Goal: Task Accomplishment & Management: Use online tool/utility

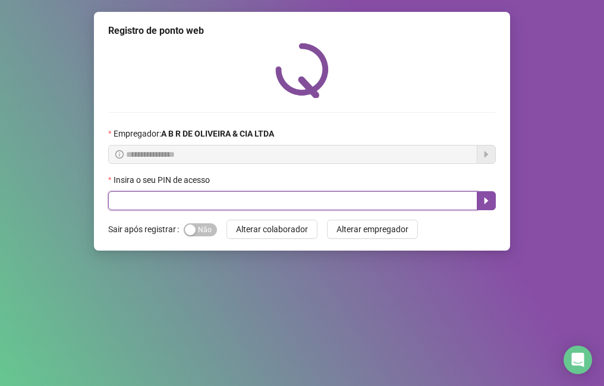
click at [246, 206] on input "text" at bounding box center [292, 200] width 369 height 19
type input "*****"
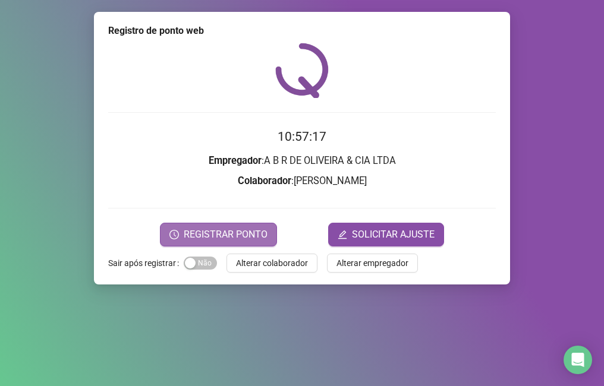
click at [228, 241] on span "REGISTRAR PONTO" at bounding box center [226, 235] width 84 height 14
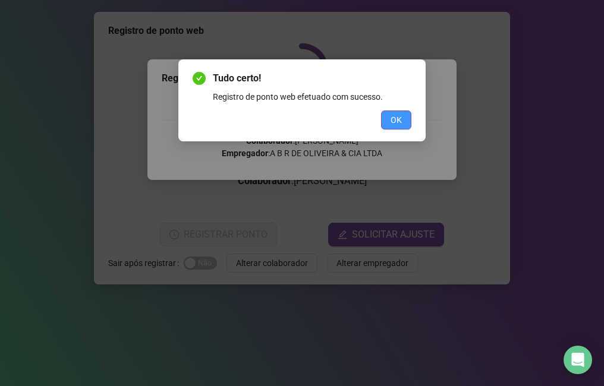
click at [387, 123] on button "OK" at bounding box center [396, 120] width 30 height 19
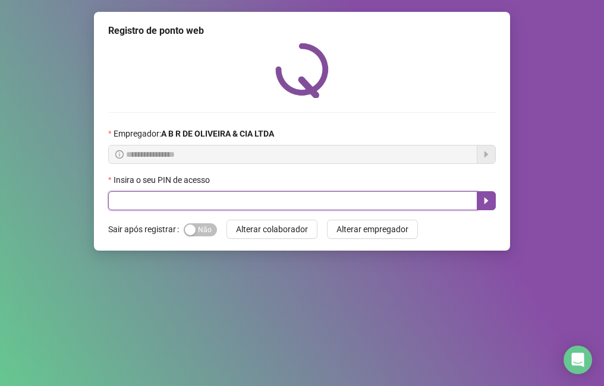
click at [162, 204] on input "text" at bounding box center [292, 200] width 369 height 19
type input "*****"
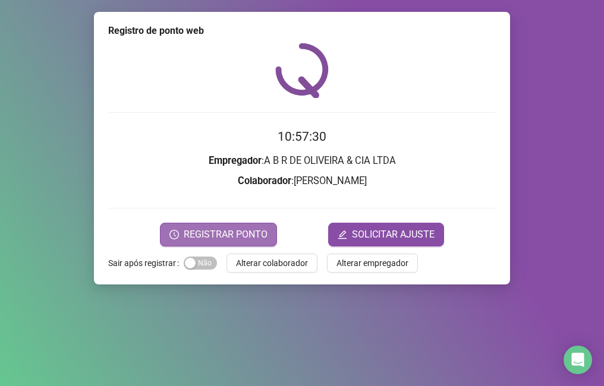
click at [184, 238] on button "REGISTRAR PONTO" at bounding box center [218, 235] width 117 height 24
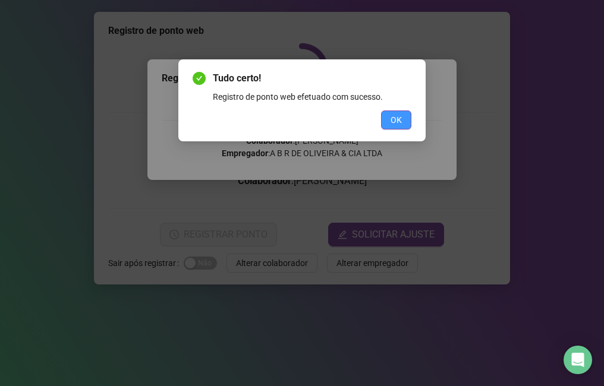
click at [392, 126] on span "OK" at bounding box center [396, 120] width 11 height 13
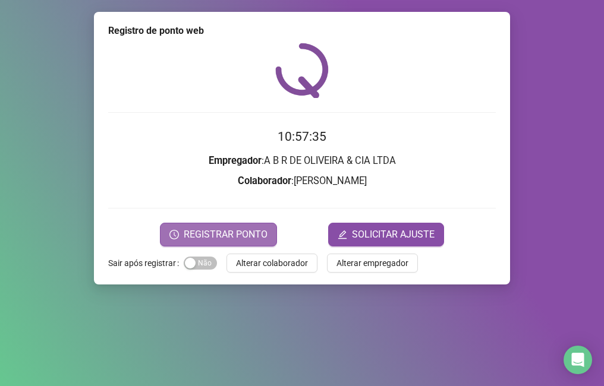
click at [208, 235] on span "REGISTRAR PONTO" at bounding box center [226, 235] width 84 height 14
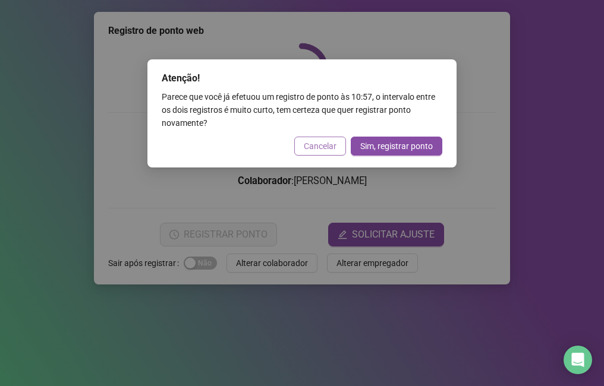
click at [318, 146] on span "Cancelar" at bounding box center [320, 146] width 33 height 13
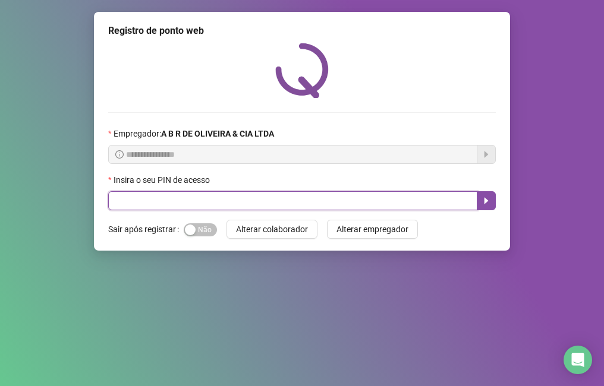
click at [140, 199] on input "text" at bounding box center [292, 200] width 369 height 19
type input "*****"
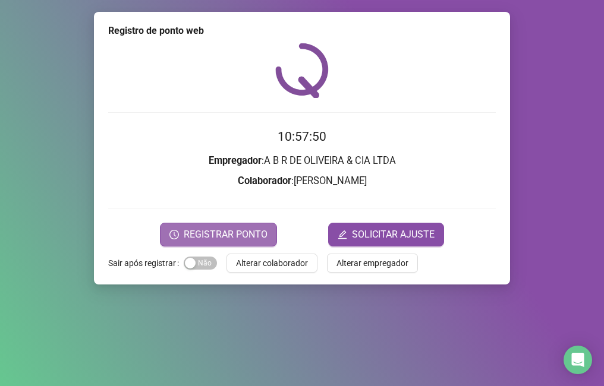
click at [252, 237] on span "REGISTRAR PONTO" at bounding box center [226, 235] width 84 height 14
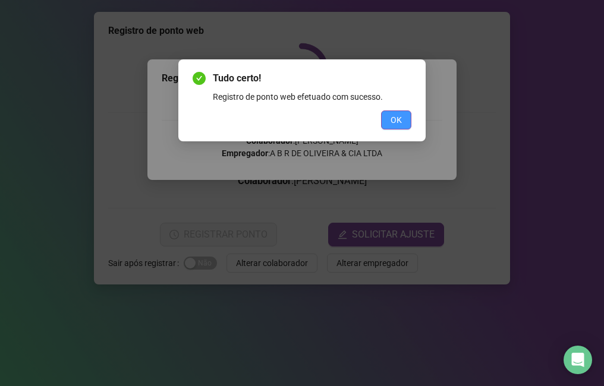
click at [394, 127] on button "OK" at bounding box center [396, 120] width 30 height 19
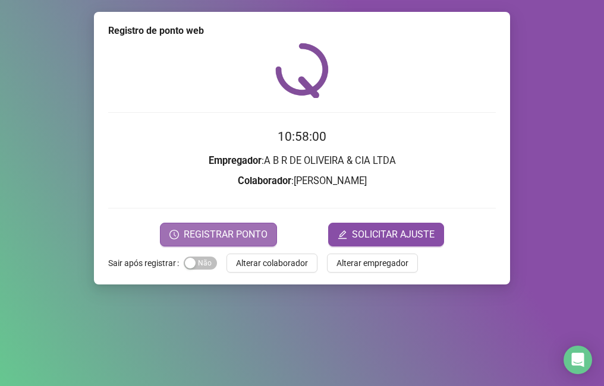
click at [243, 240] on span "REGISTRAR PONTO" at bounding box center [226, 235] width 84 height 14
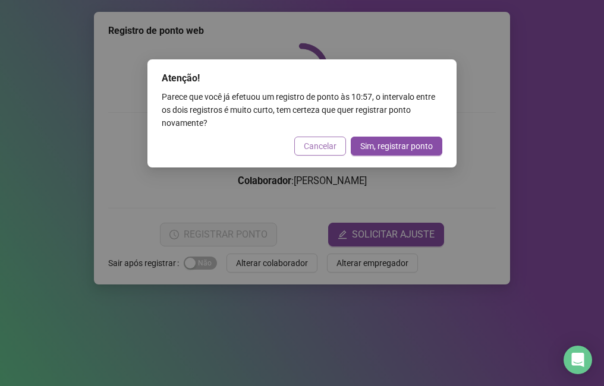
click at [309, 147] on span "Cancelar" at bounding box center [320, 146] width 33 height 13
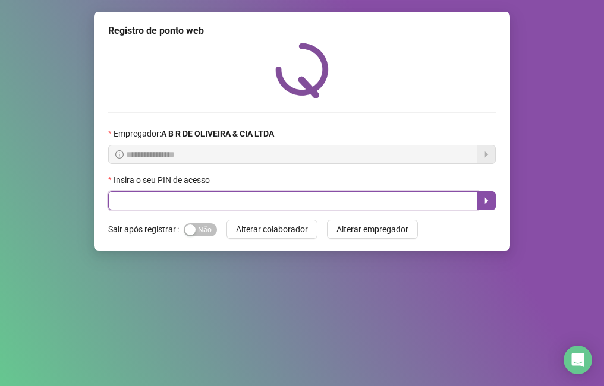
click at [194, 204] on input "text" at bounding box center [292, 200] width 369 height 19
type input "*****"
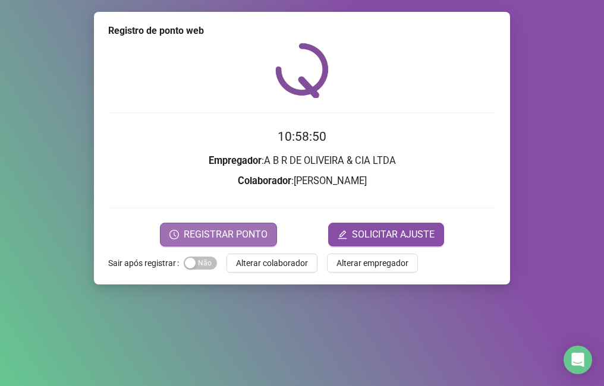
click at [215, 237] on span "REGISTRAR PONTO" at bounding box center [226, 235] width 84 height 14
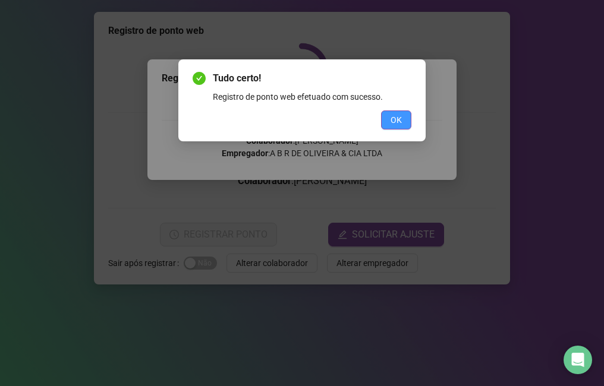
click at [388, 117] on button "OK" at bounding box center [396, 120] width 30 height 19
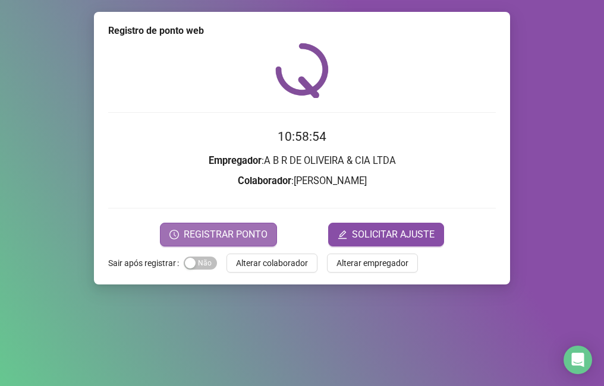
click at [241, 241] on span "REGISTRAR PONTO" at bounding box center [226, 235] width 84 height 14
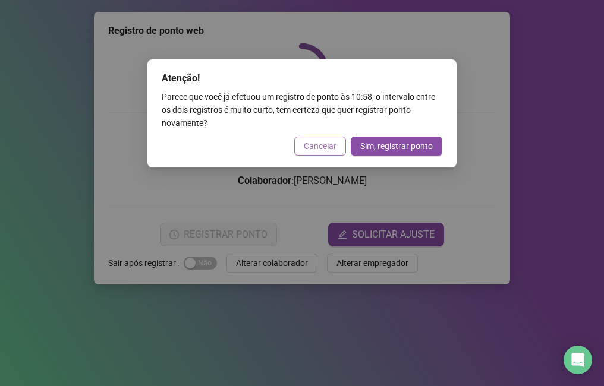
click at [316, 145] on span "Cancelar" at bounding box center [320, 146] width 33 height 13
